Goal: Task Accomplishment & Management: Complete application form

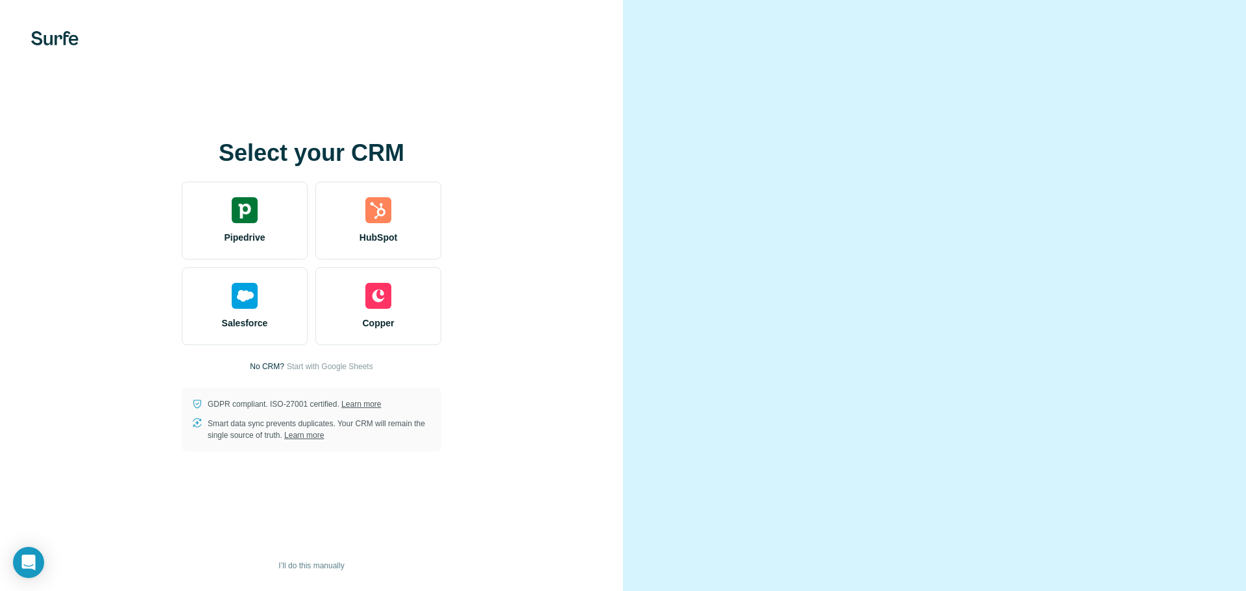
click at [58, 343] on div "Select your CRM Pipedrive HubSpot Salesforce Copper No CRM? Start with Google S…" at bounding box center [311, 295] width 571 height 311
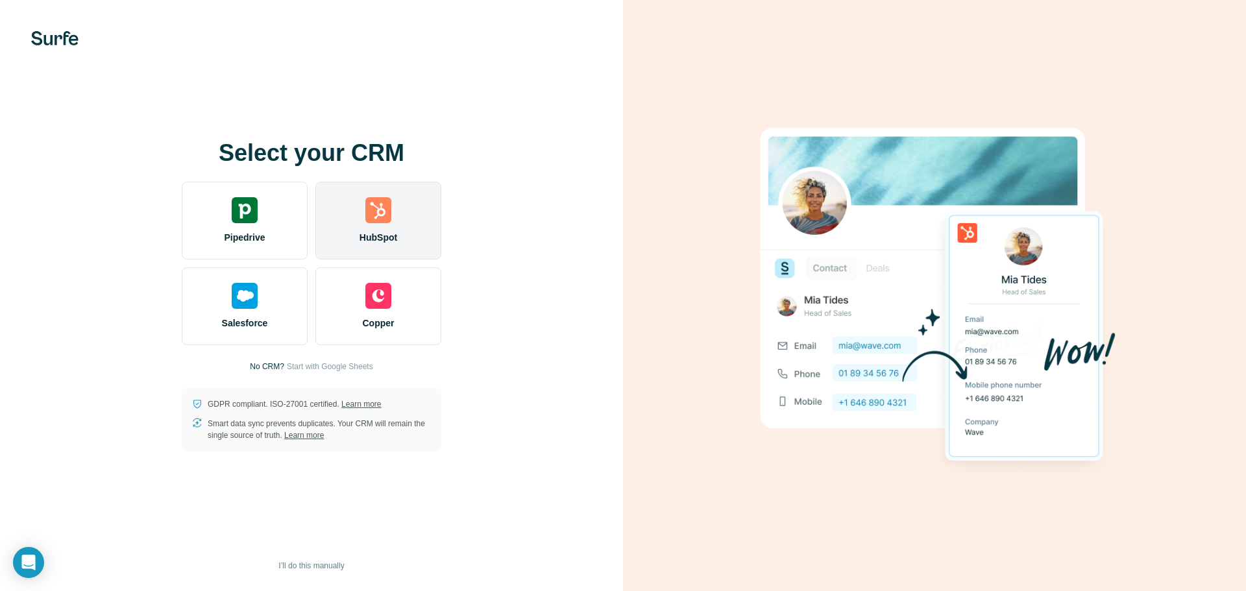
click at [378, 207] on img at bounding box center [378, 210] width 26 height 26
click at [374, 218] on img at bounding box center [378, 210] width 26 height 26
